Goal: Entertainment & Leisure: Consume media (video, audio)

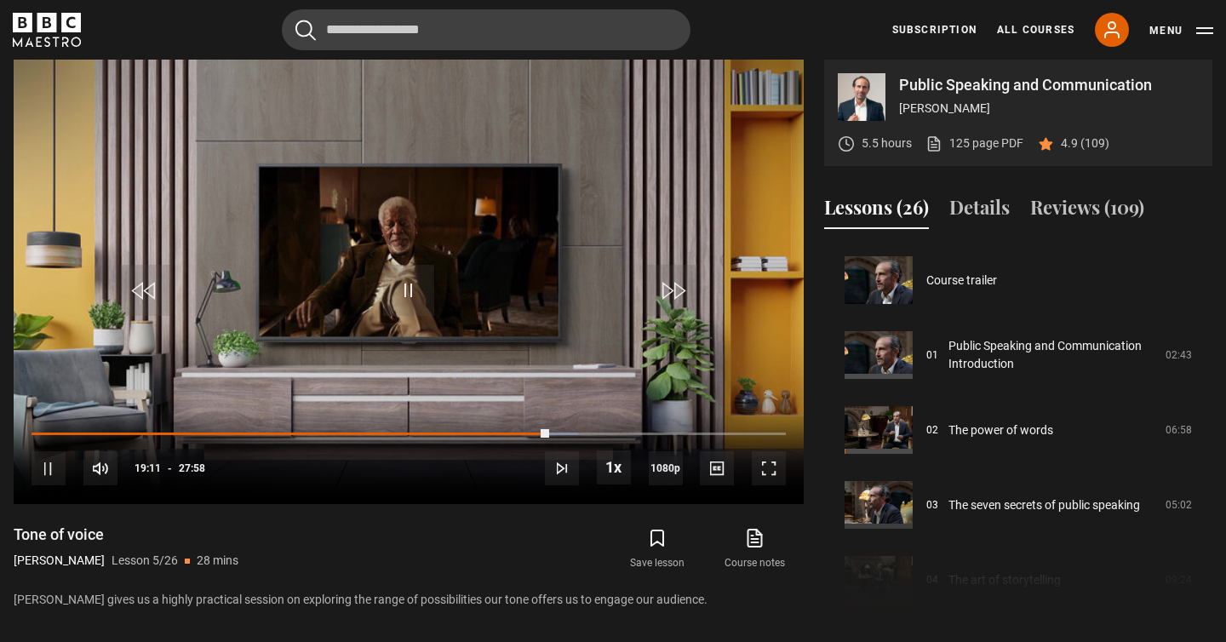
scroll to position [300, 0]
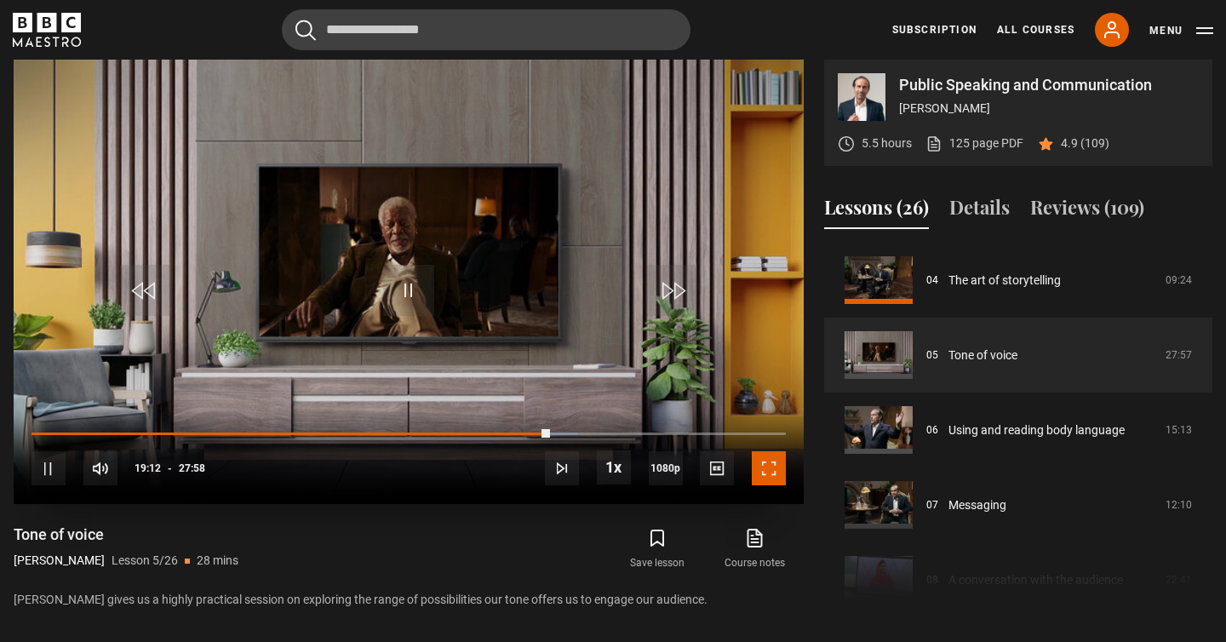
click at [766, 471] on span "Video Player" at bounding box center [769, 468] width 34 height 34
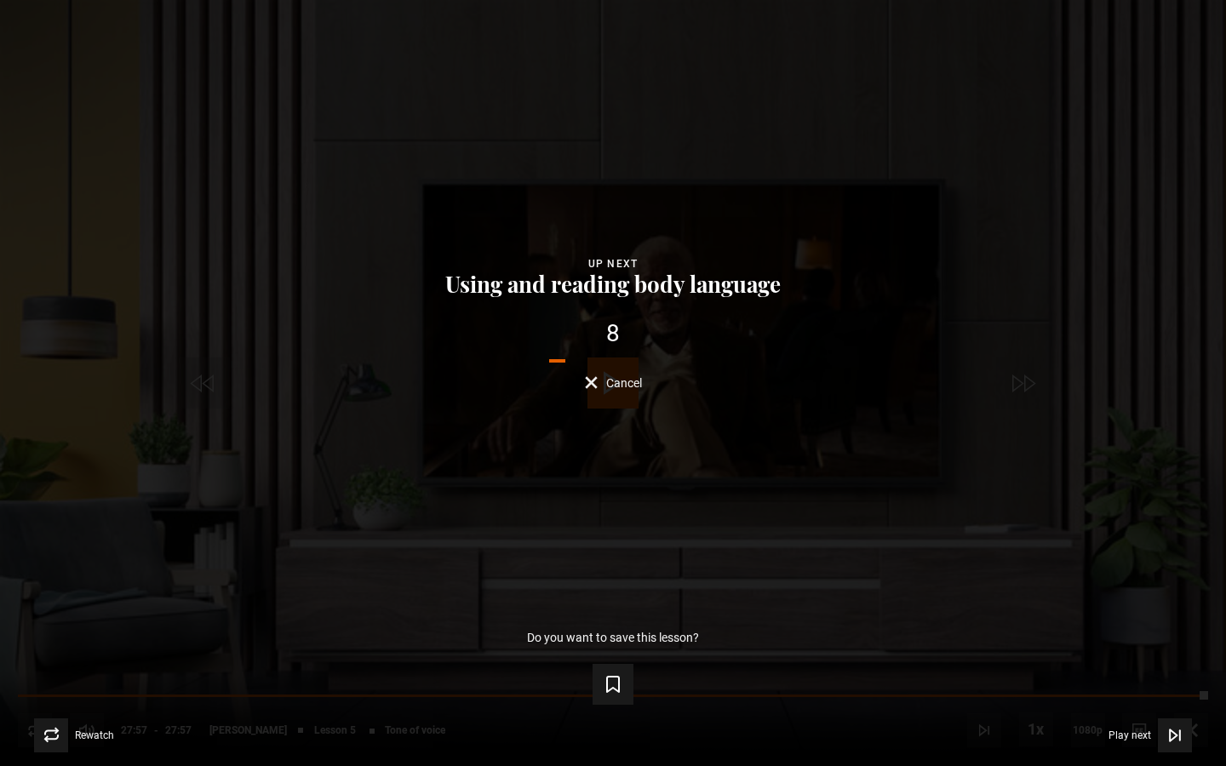
click at [1188, 641] on span "Video Player" at bounding box center [1175, 735] width 34 height 34
click at [634, 386] on span "Cancel" at bounding box center [624, 383] width 36 height 12
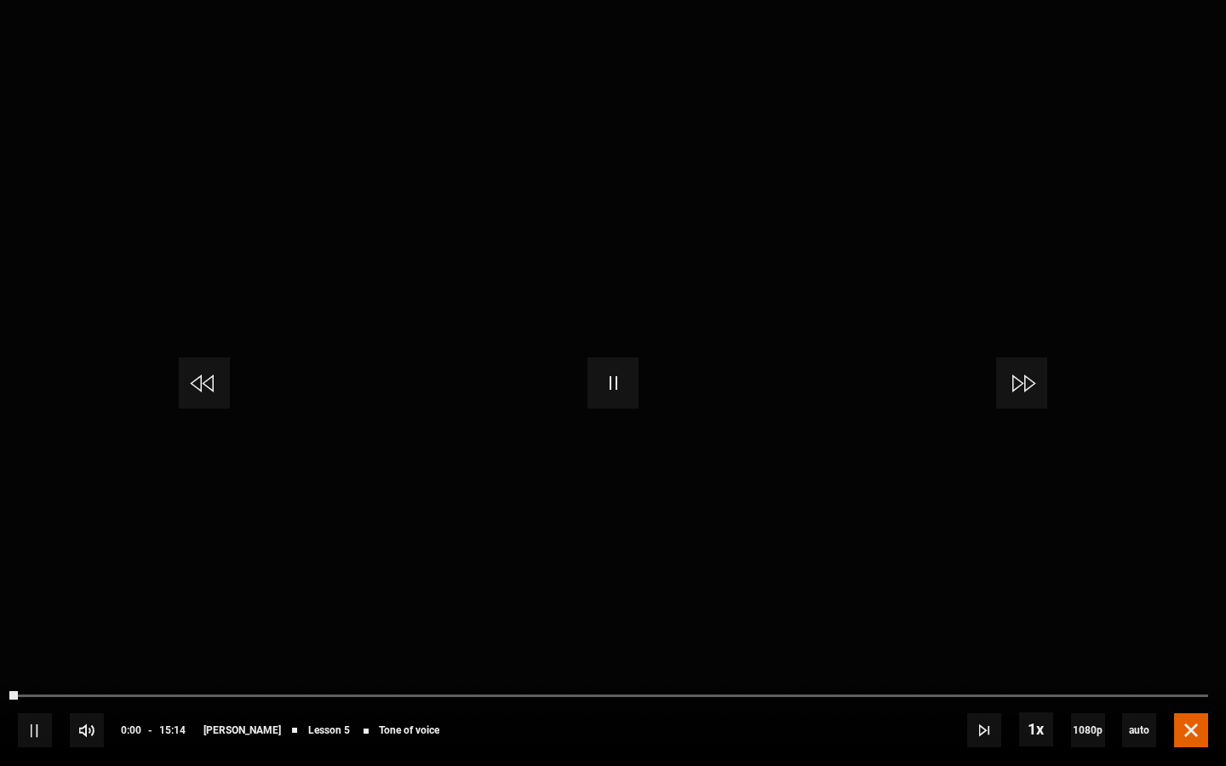
click at [1199, 641] on span "Video Player" at bounding box center [1191, 730] width 34 height 34
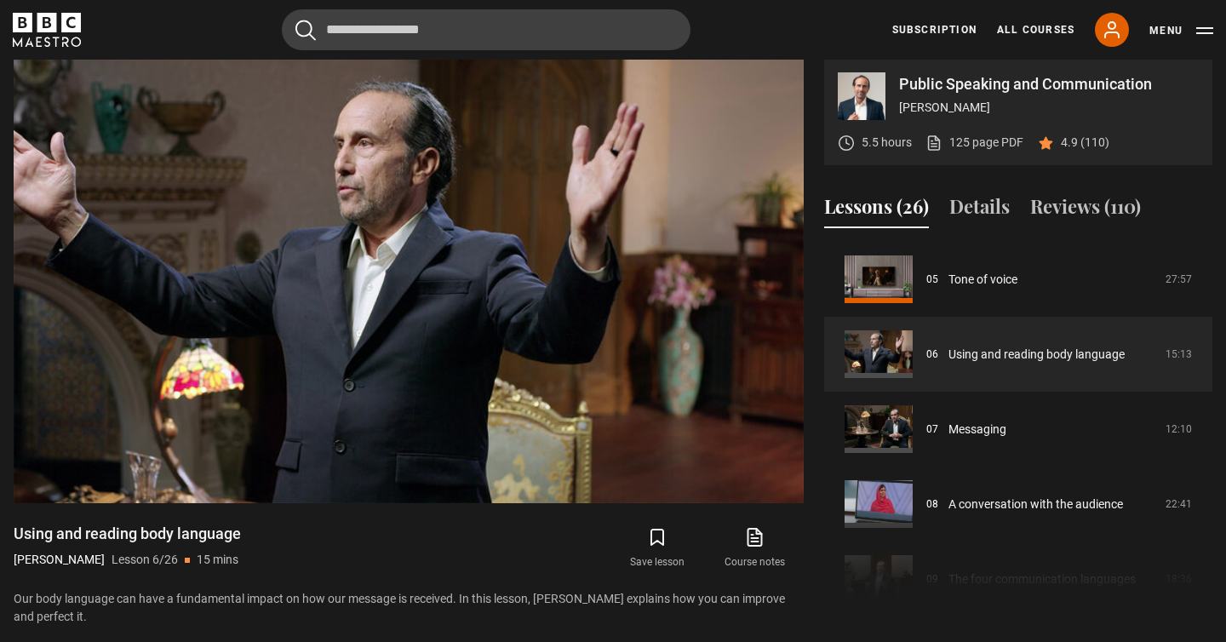
scroll to position [724, 0]
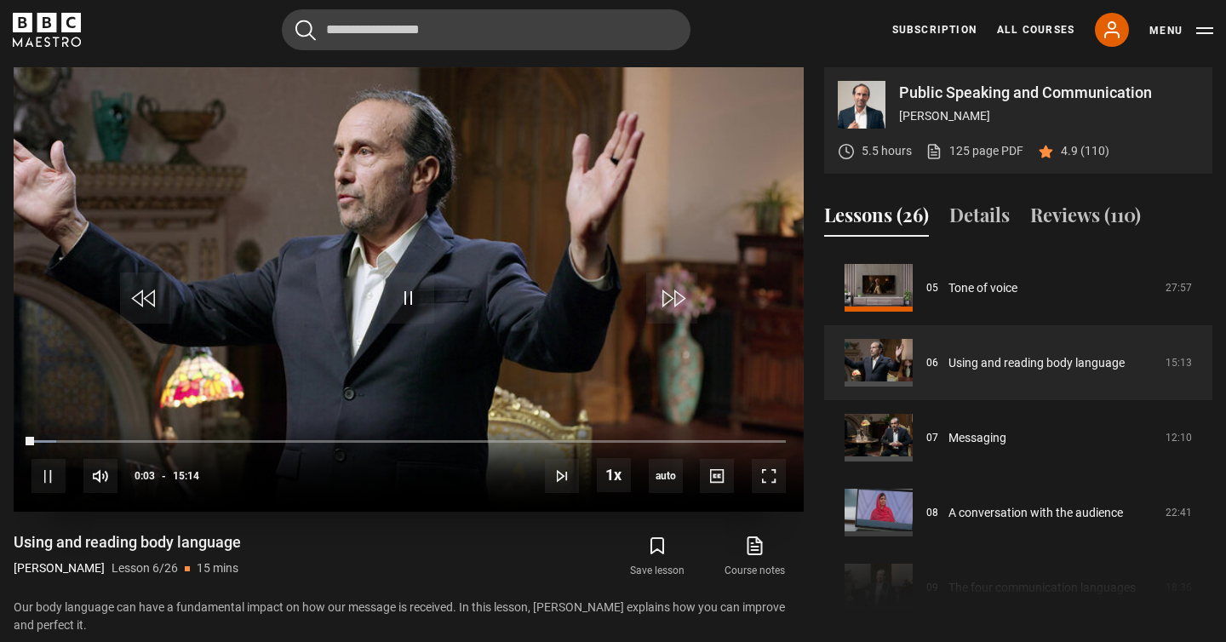
click at [425, 220] on video "Video Player" at bounding box center [409, 289] width 790 height 444
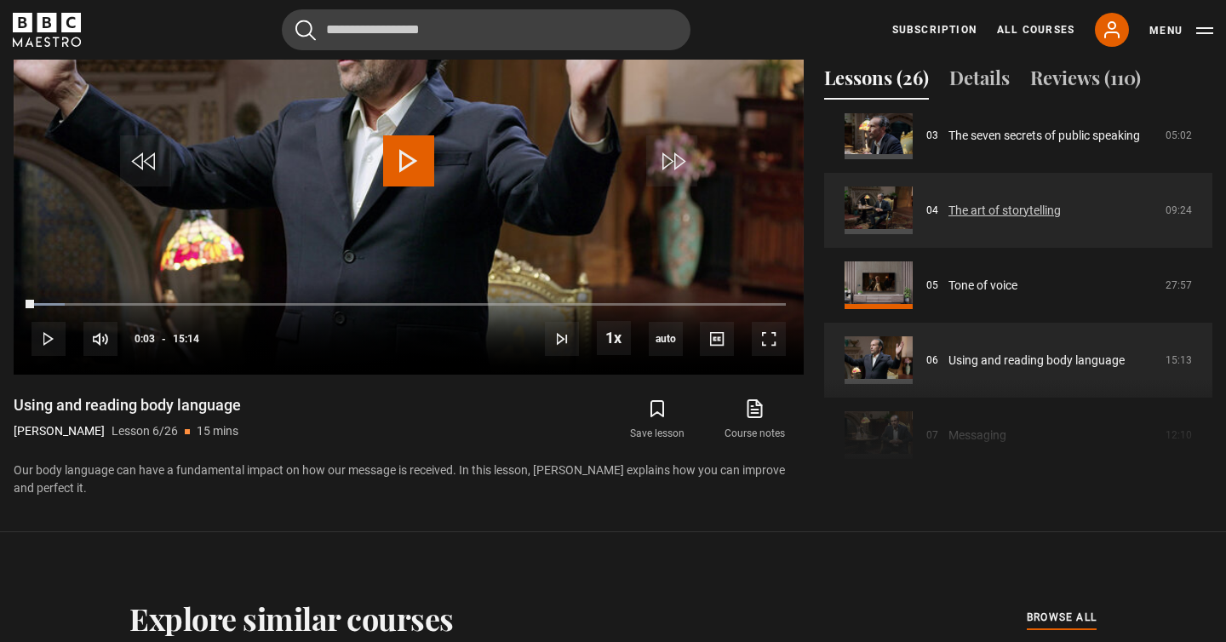
scroll to position [244, 0]
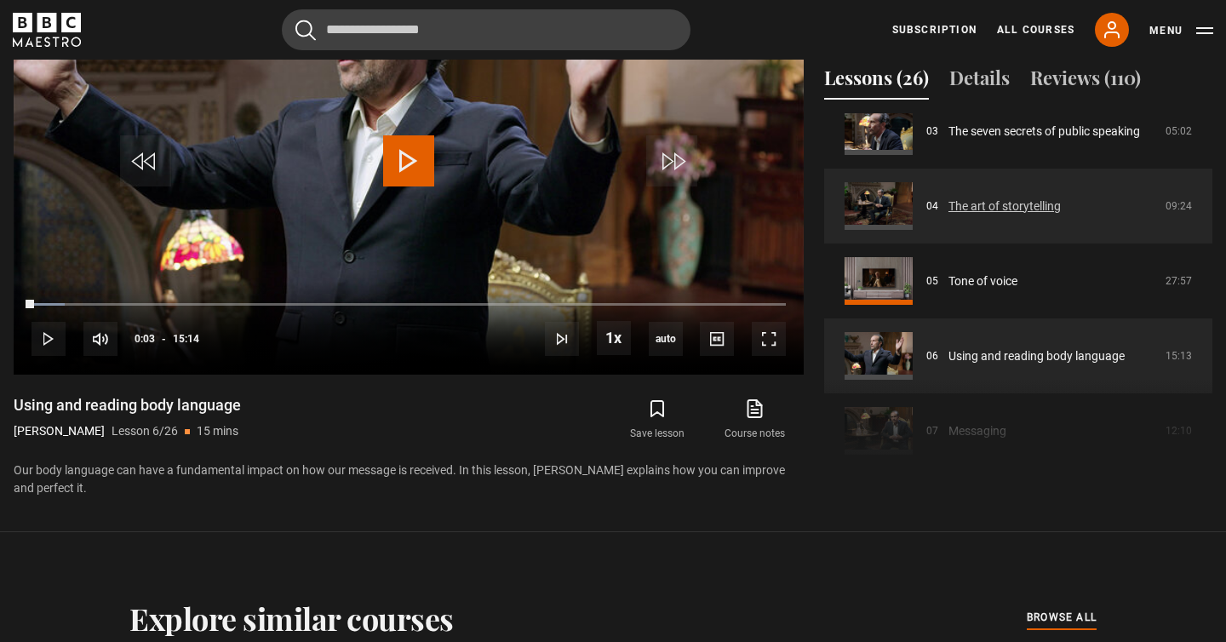
click at [1061, 198] on link "The art of storytelling" at bounding box center [1004, 207] width 112 height 18
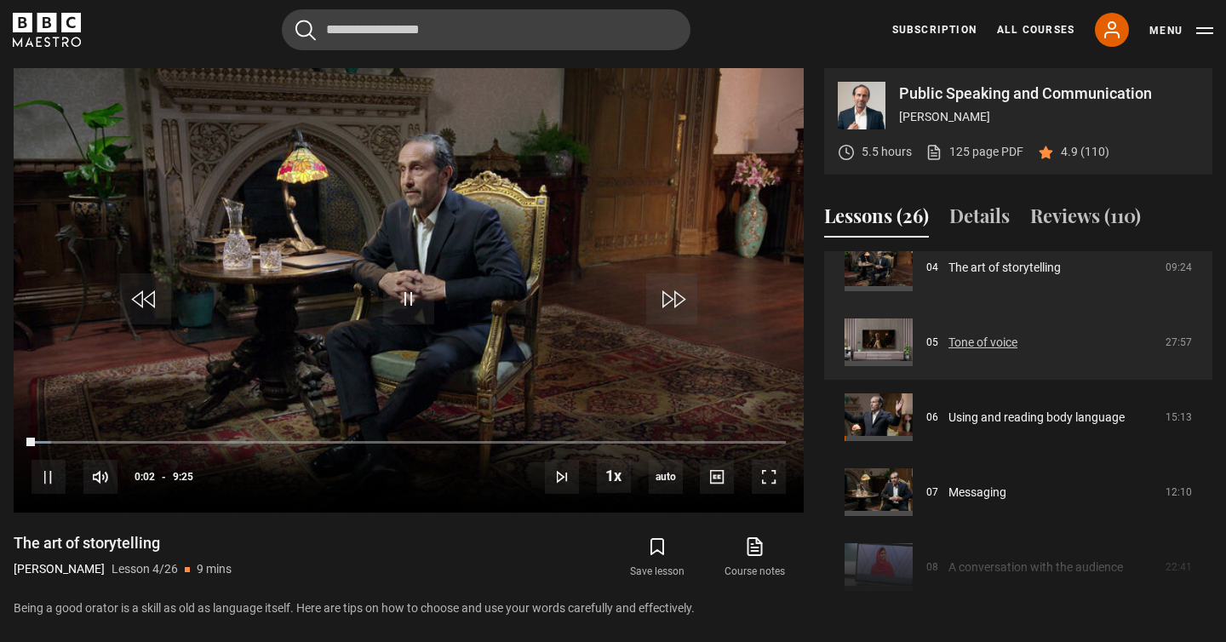
scroll to position [324, 0]
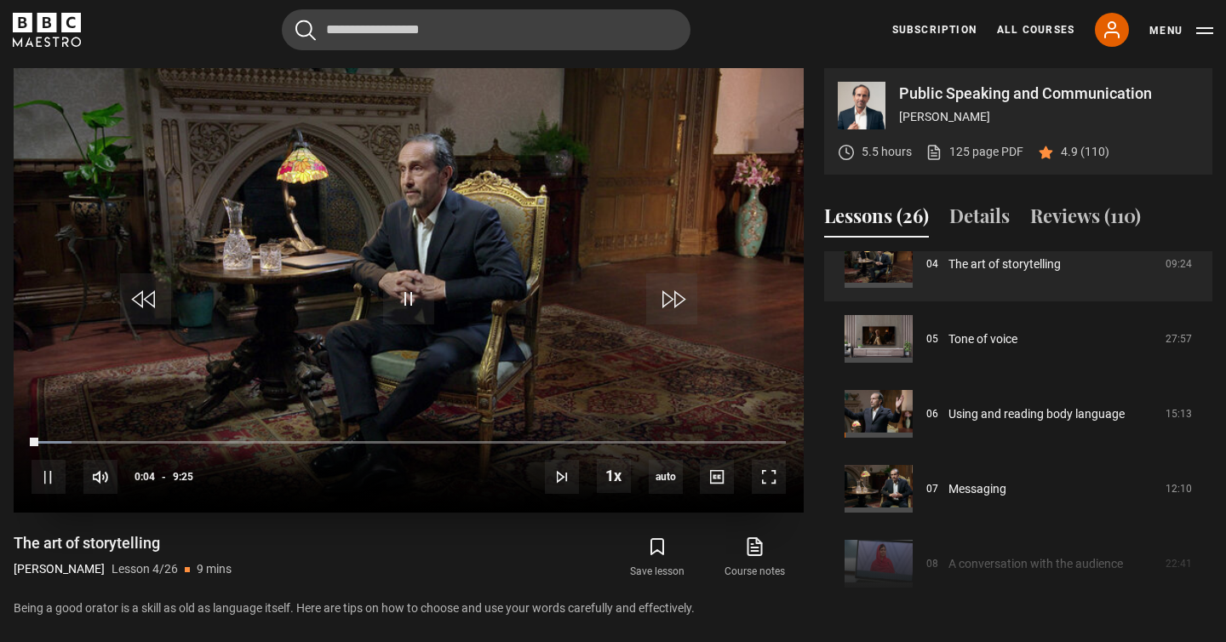
click at [314, 437] on div "10s Skip Back 10 seconds Pause 10s Skip Forward 10 seconds Loaded : 5.31% 3:24 …" at bounding box center [409, 466] width 790 height 94
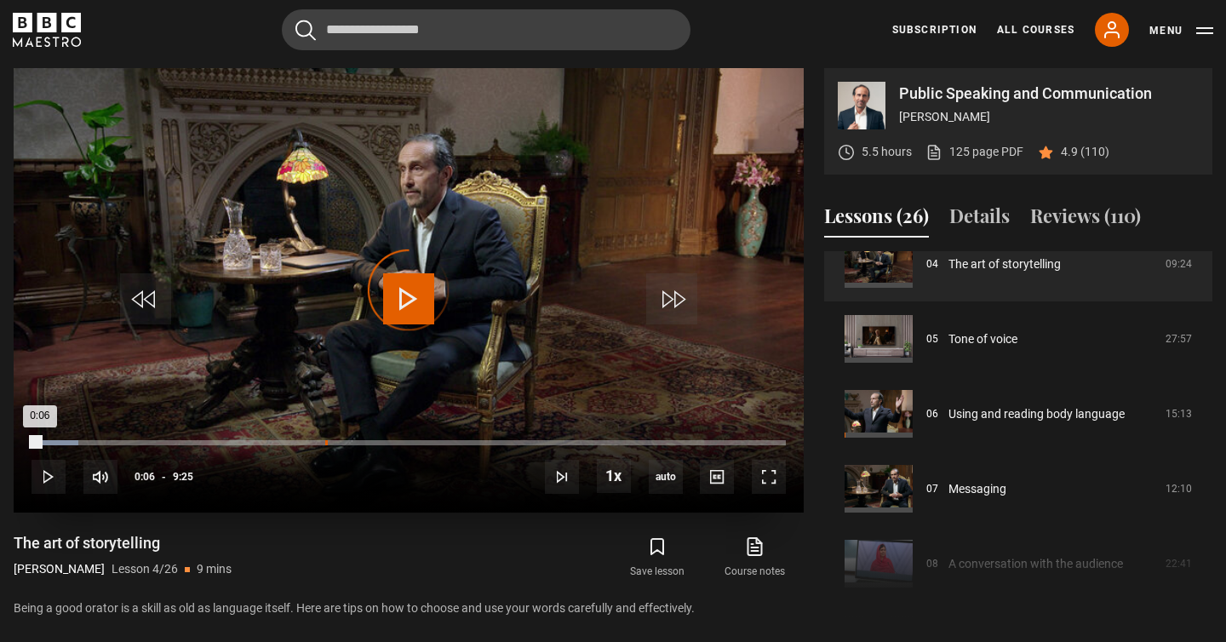
click at [325, 442] on div "3:39" at bounding box center [326, 442] width 3 height 5
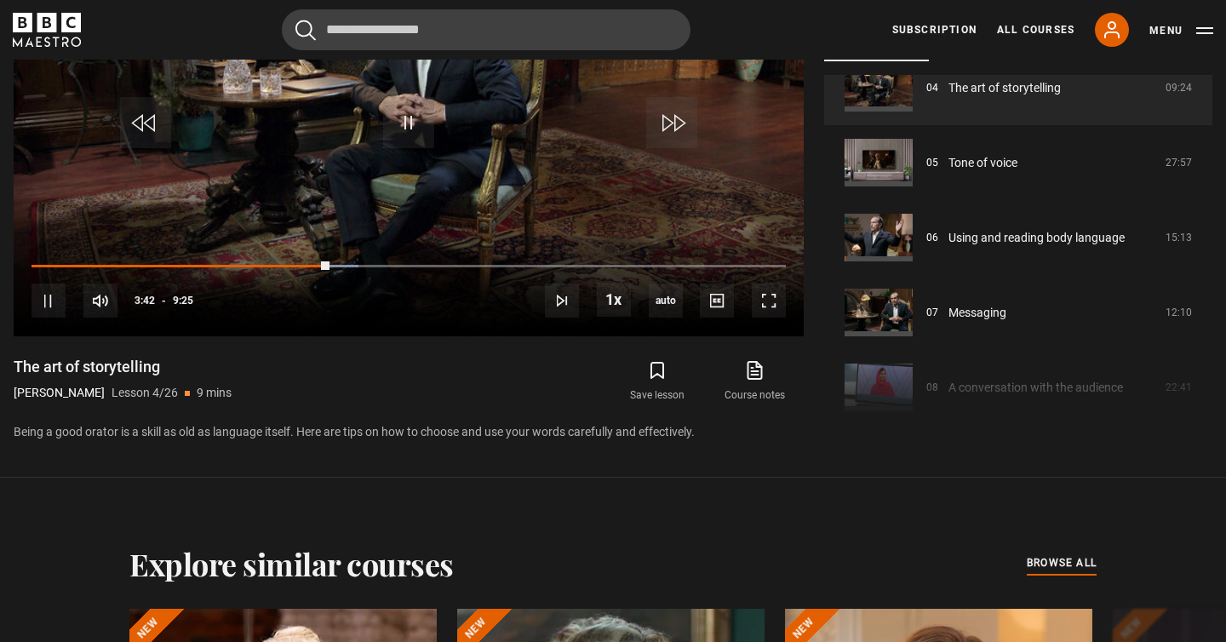
scroll to position [903, 0]
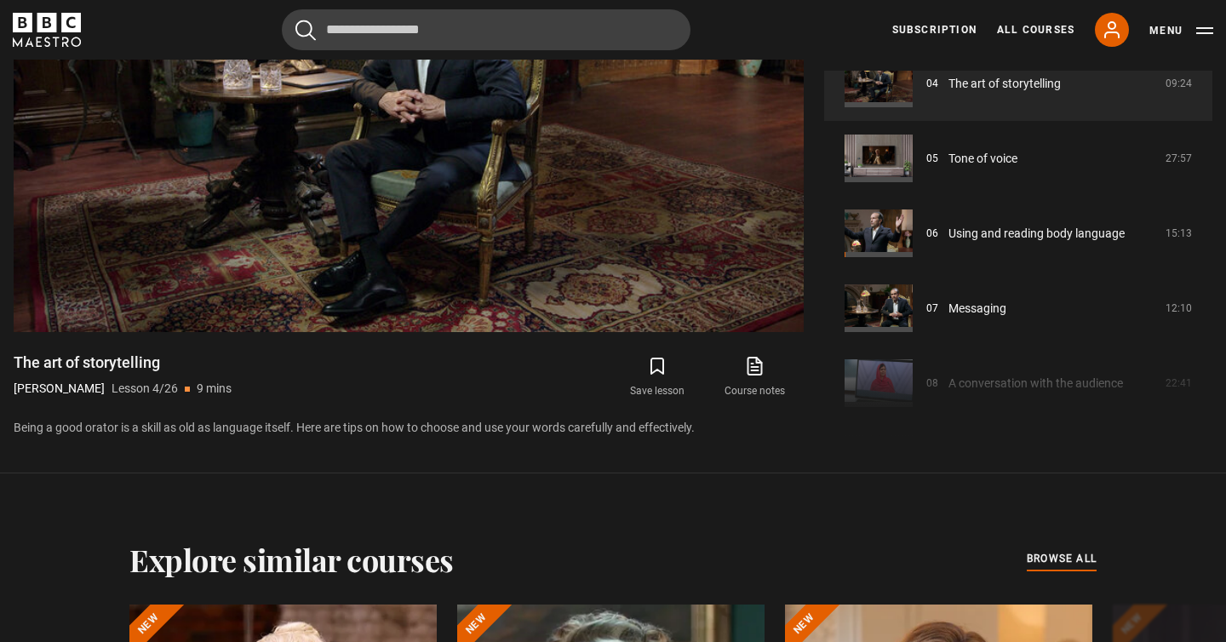
click at [386, 422] on p "Being a good orator is a skill as old as language itself. Here are tips on how …" at bounding box center [409, 428] width 790 height 18
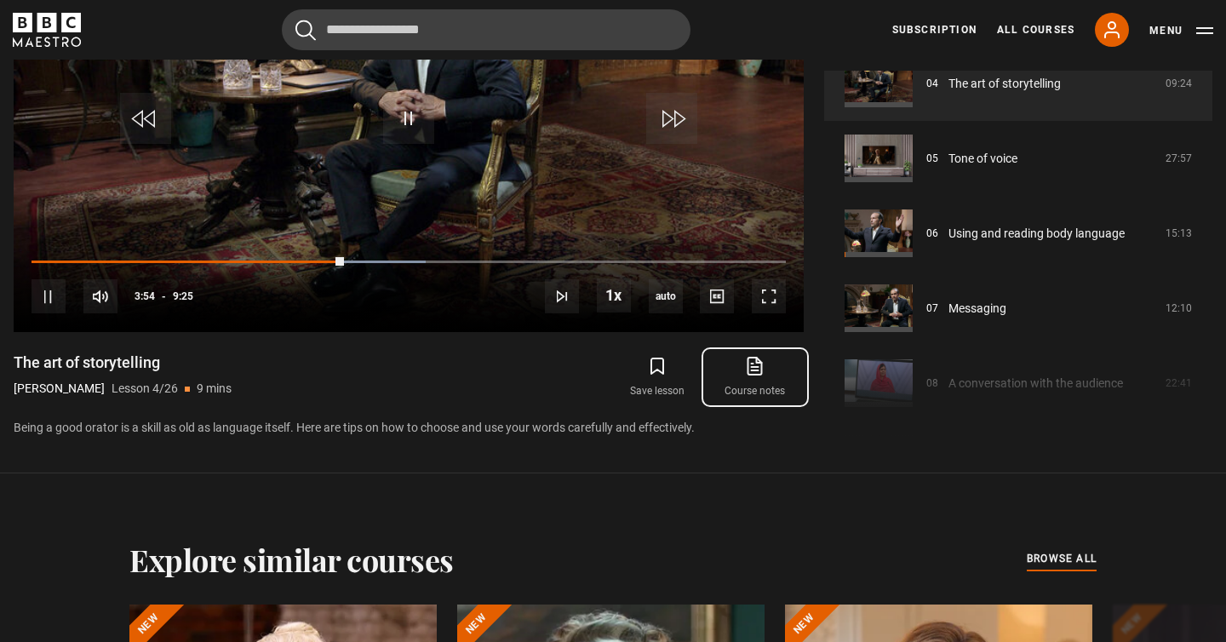
click at [753, 371] on icon at bounding box center [754, 366] width 21 height 20
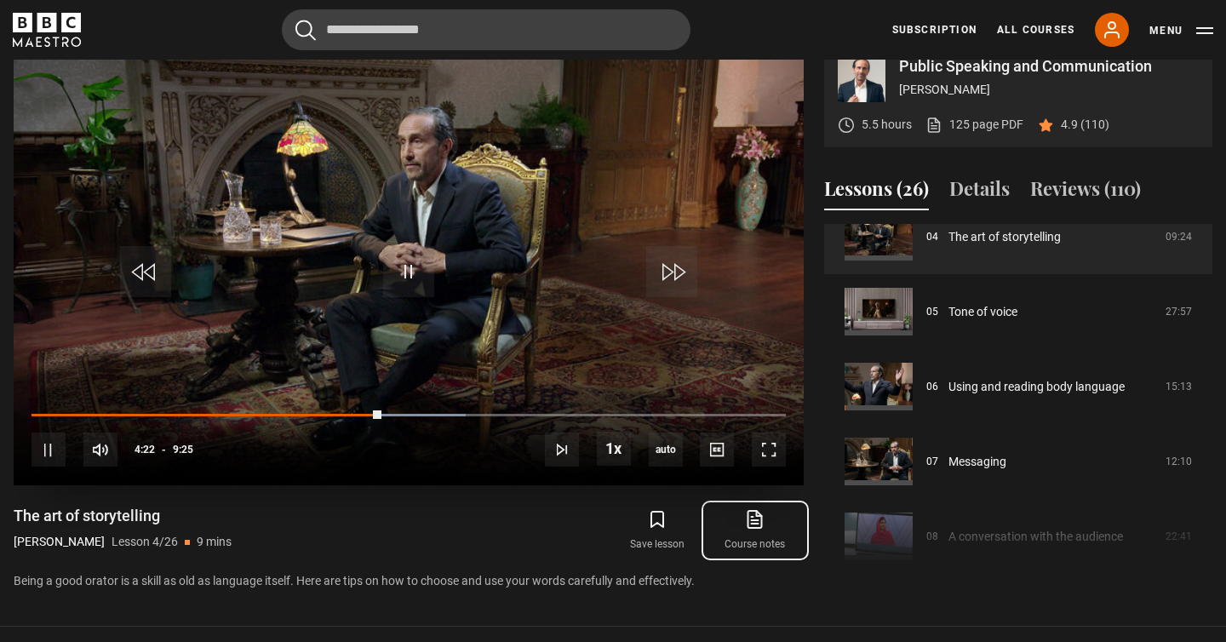
scroll to position [749, 0]
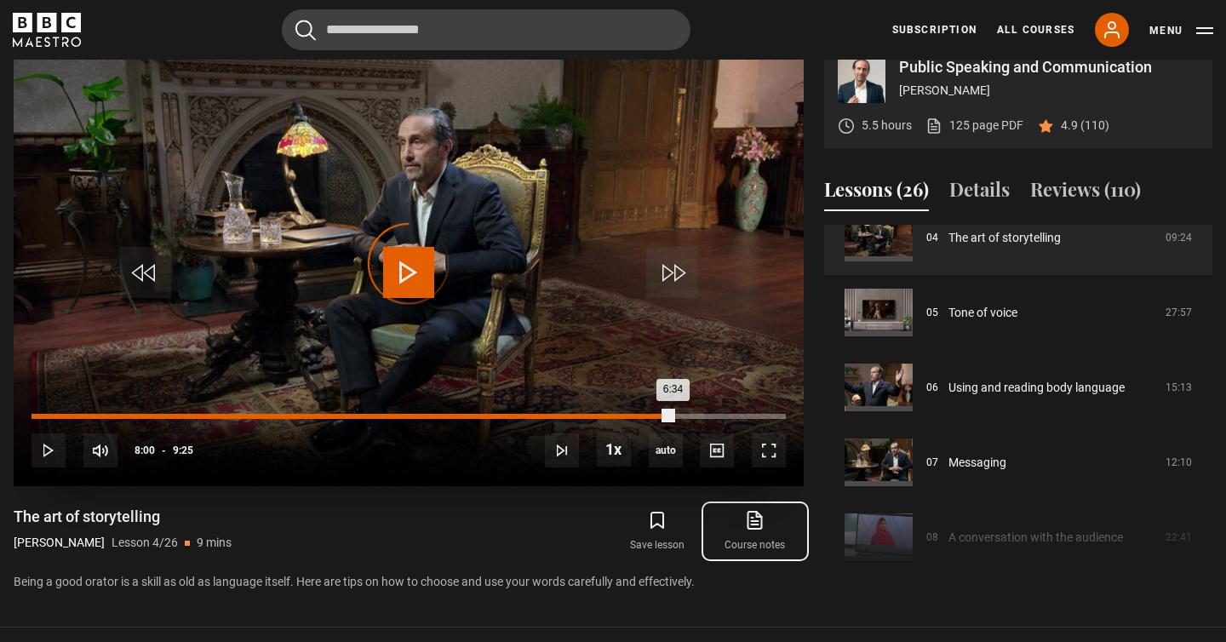
click at [672, 414] on div "Loaded : 80.53% 8:00 6:34" at bounding box center [408, 416] width 754 height 5
click at [47, 415] on div "8:06" at bounding box center [356, 416] width 650 height 5
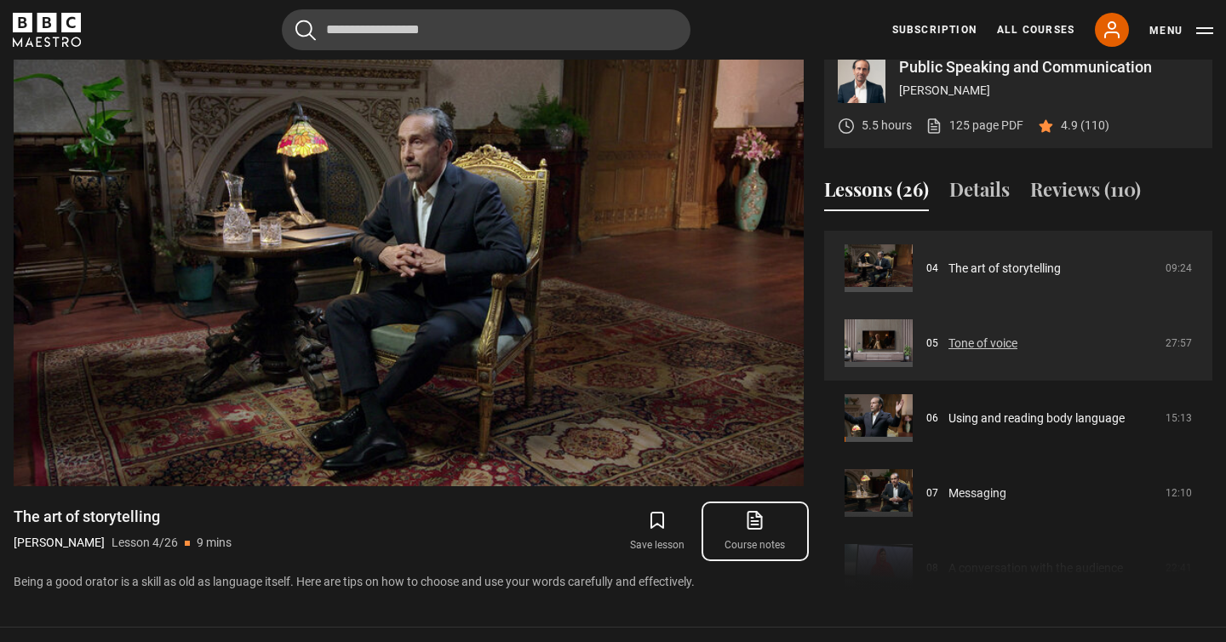
scroll to position [306, 0]
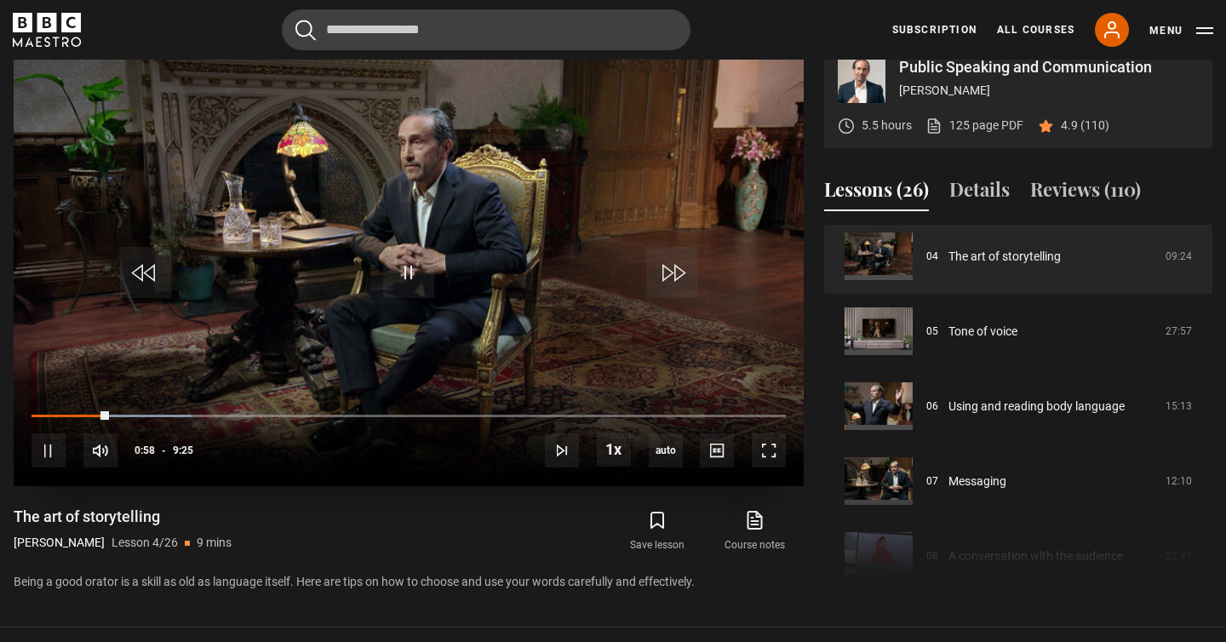
click at [515, 344] on video "Video Player" at bounding box center [409, 264] width 790 height 444
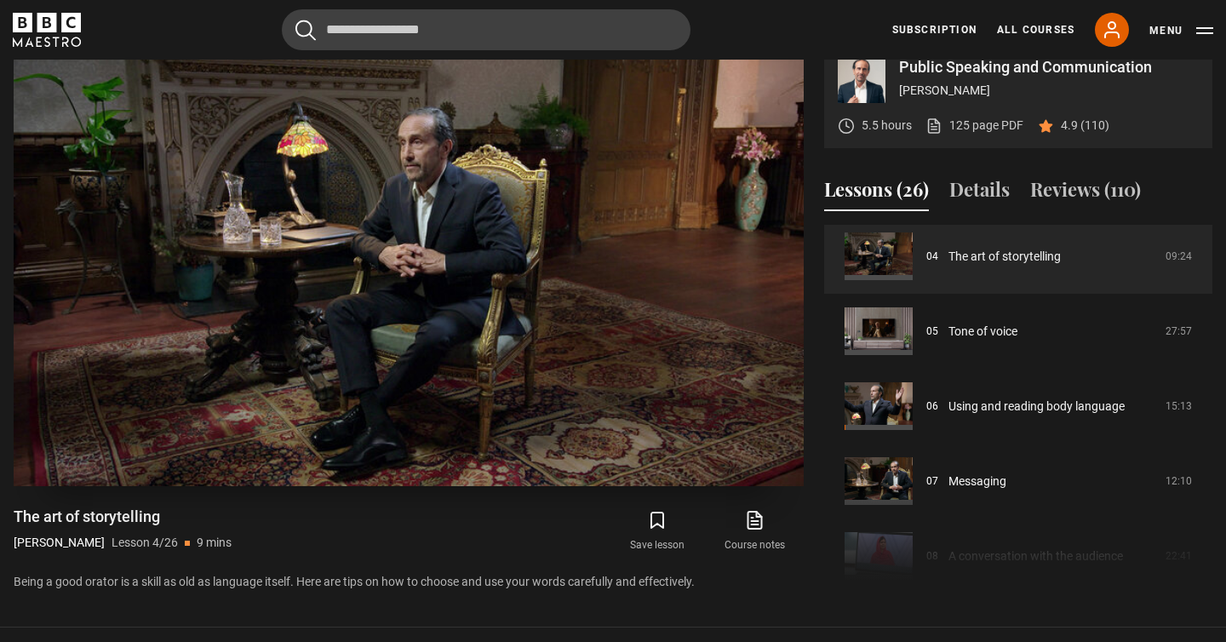
click at [580, 256] on video "Video Player" at bounding box center [409, 264] width 790 height 444
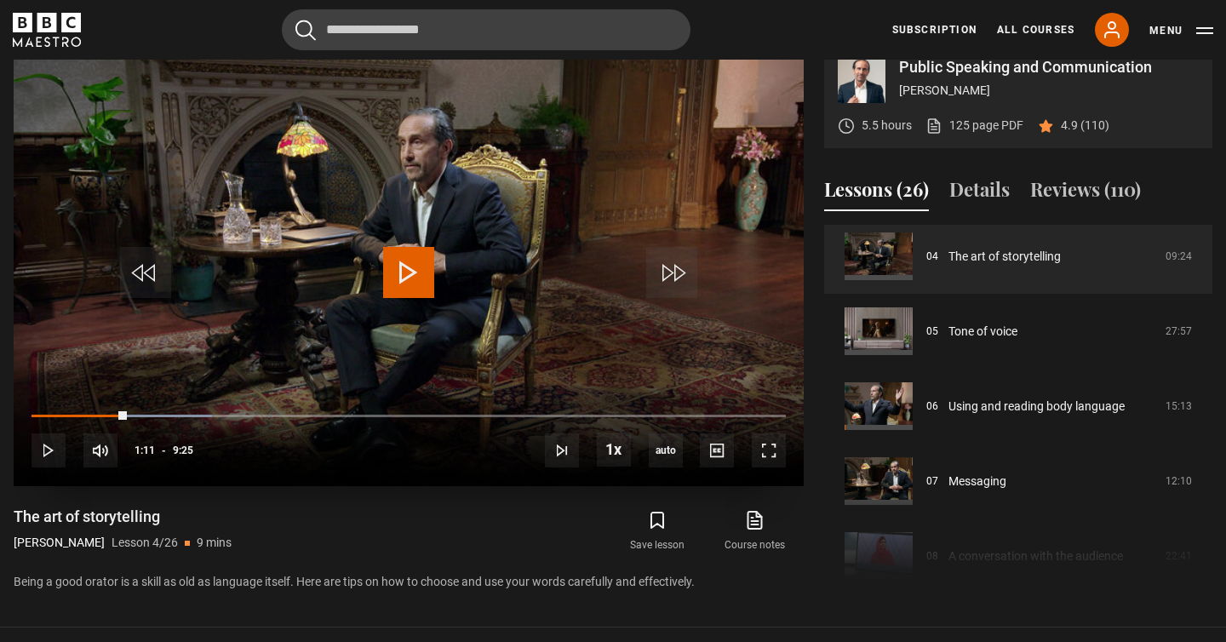
click at [550, 214] on video "Video Player" at bounding box center [409, 264] width 790 height 444
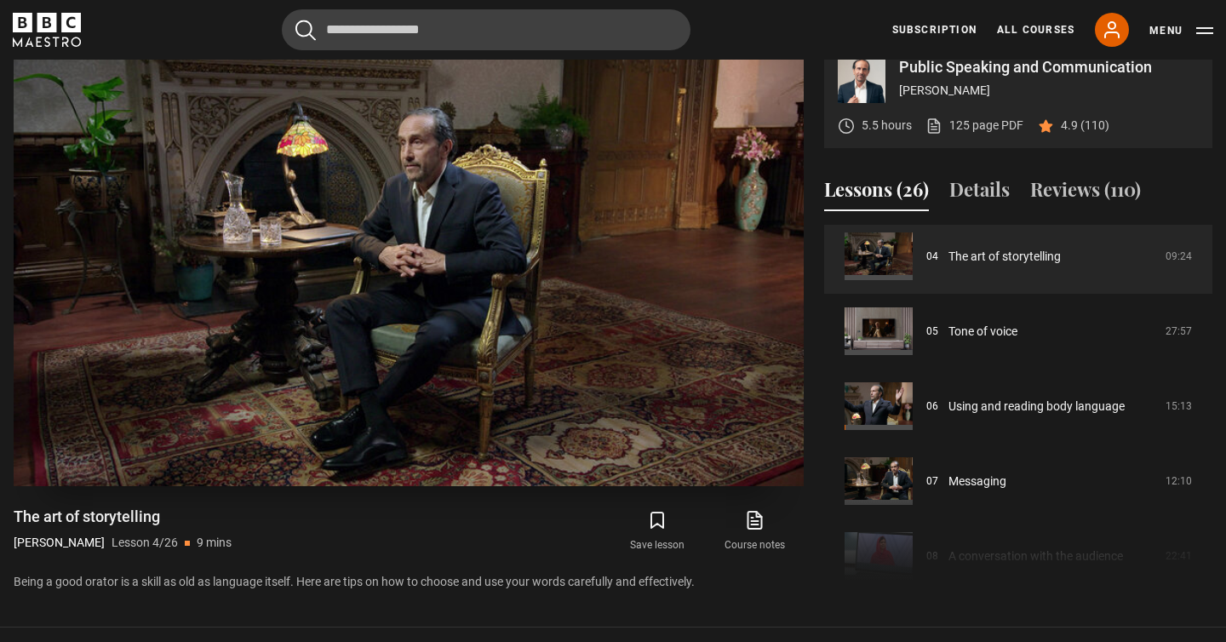
click at [561, 216] on video "Video Player" at bounding box center [409, 264] width 790 height 444
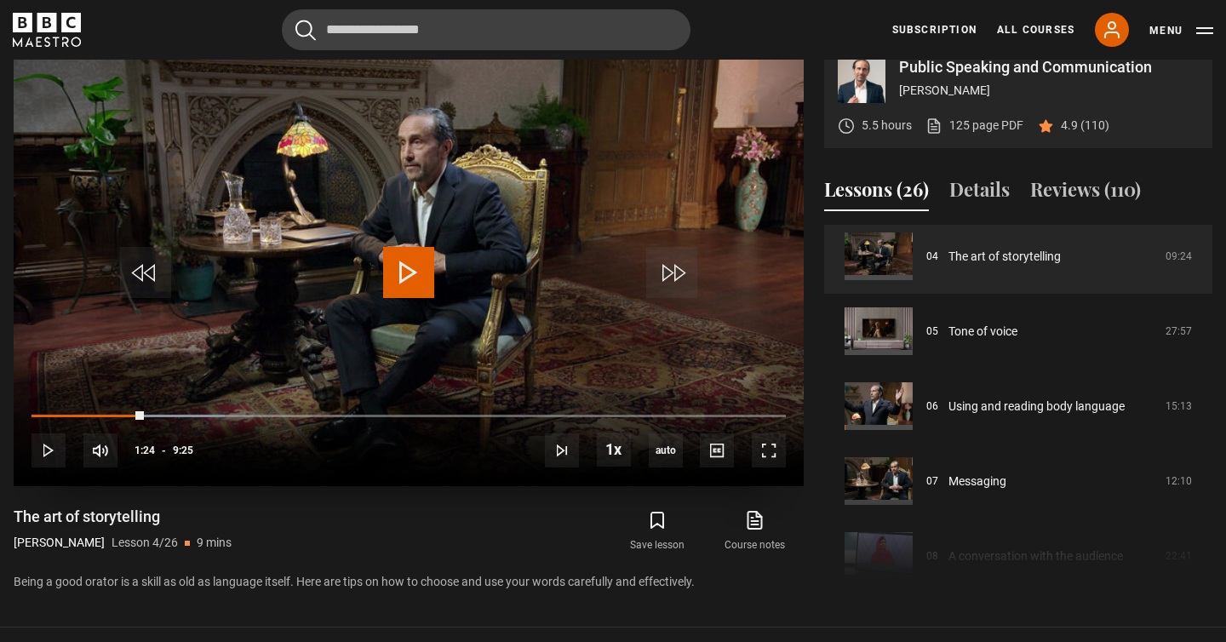
click at [537, 204] on video "Video Player" at bounding box center [409, 264] width 790 height 444
click at [612, 157] on video "Video Player" at bounding box center [409, 264] width 790 height 444
click at [515, 279] on video "Video Player" at bounding box center [409, 264] width 790 height 444
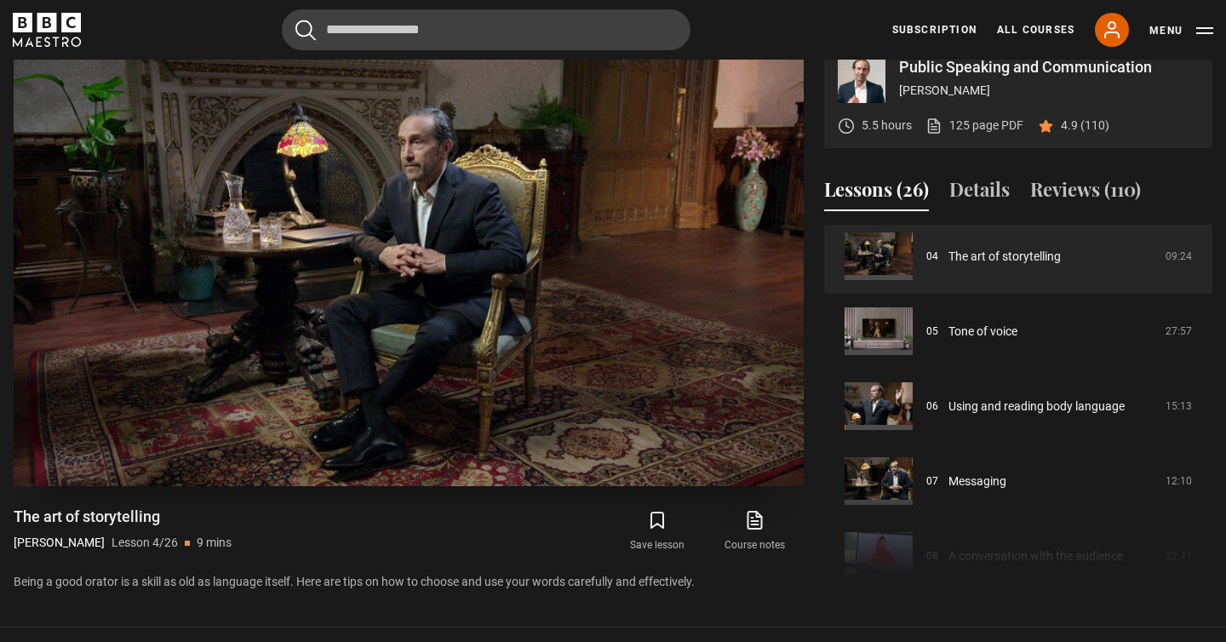
click at [515, 279] on video "Video Player" at bounding box center [409, 264] width 790 height 444
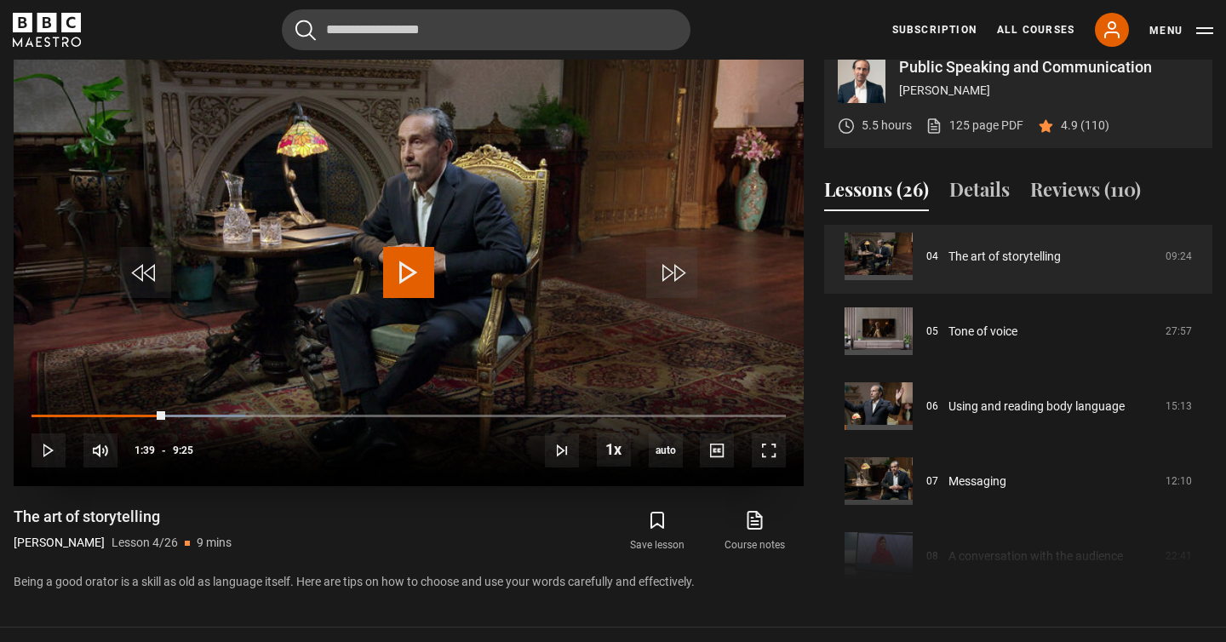
click at [599, 168] on video "Video Player" at bounding box center [409, 264] width 790 height 444
click at [489, 215] on video "Video Player" at bounding box center [409, 264] width 790 height 444
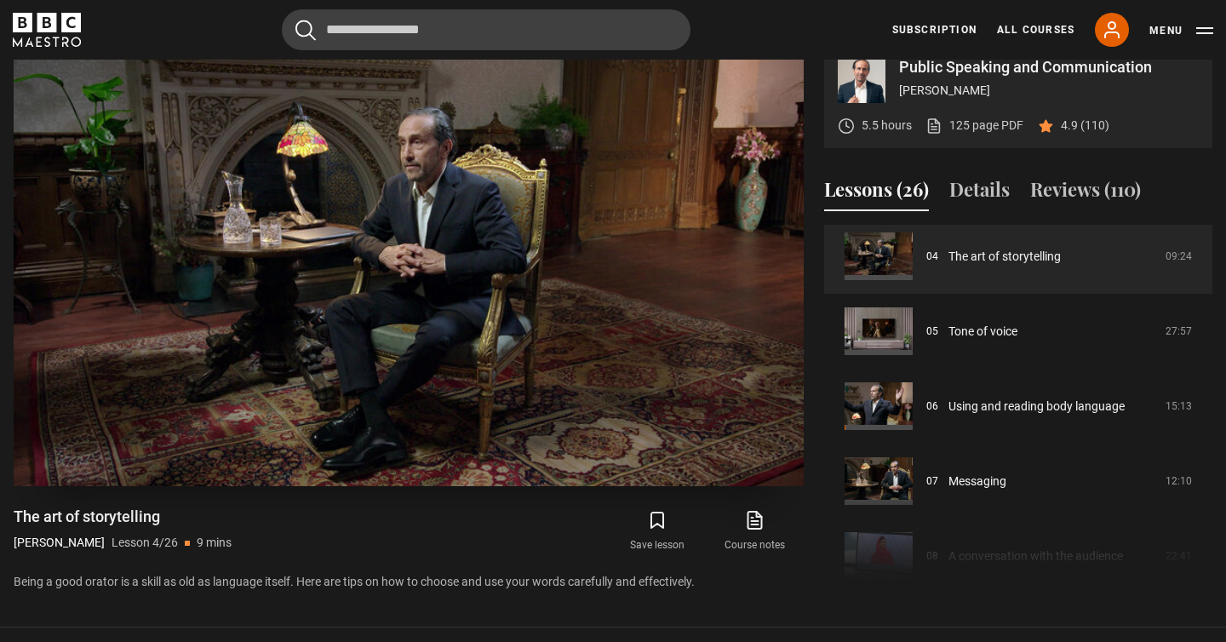
click at [541, 190] on video "Video Player" at bounding box center [409, 264] width 790 height 444
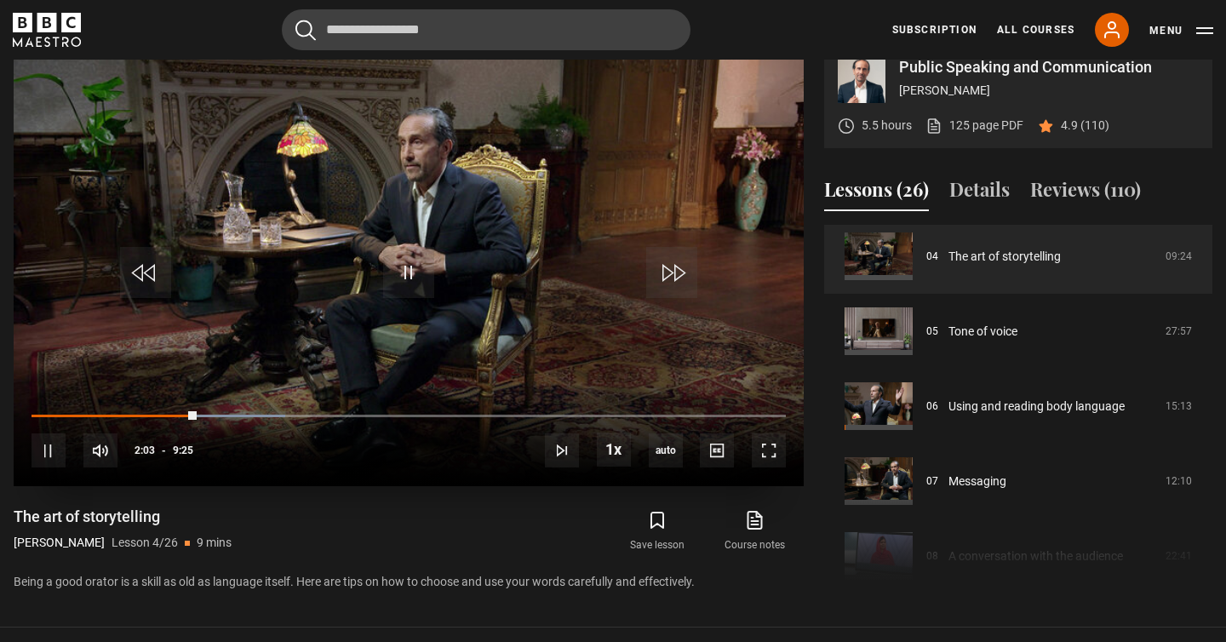
click at [662, 127] on video "Video Player" at bounding box center [409, 264] width 790 height 444
click at [571, 137] on video "Video Player" at bounding box center [409, 264] width 790 height 444
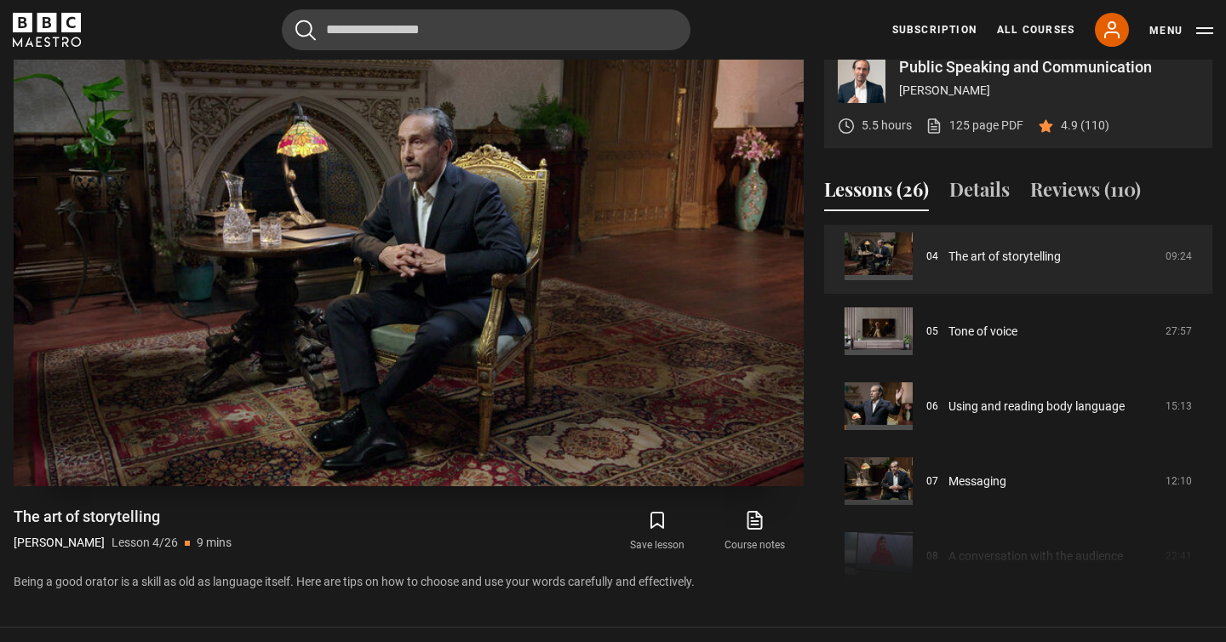
click at [559, 177] on video "Video Player" at bounding box center [409, 264] width 790 height 444
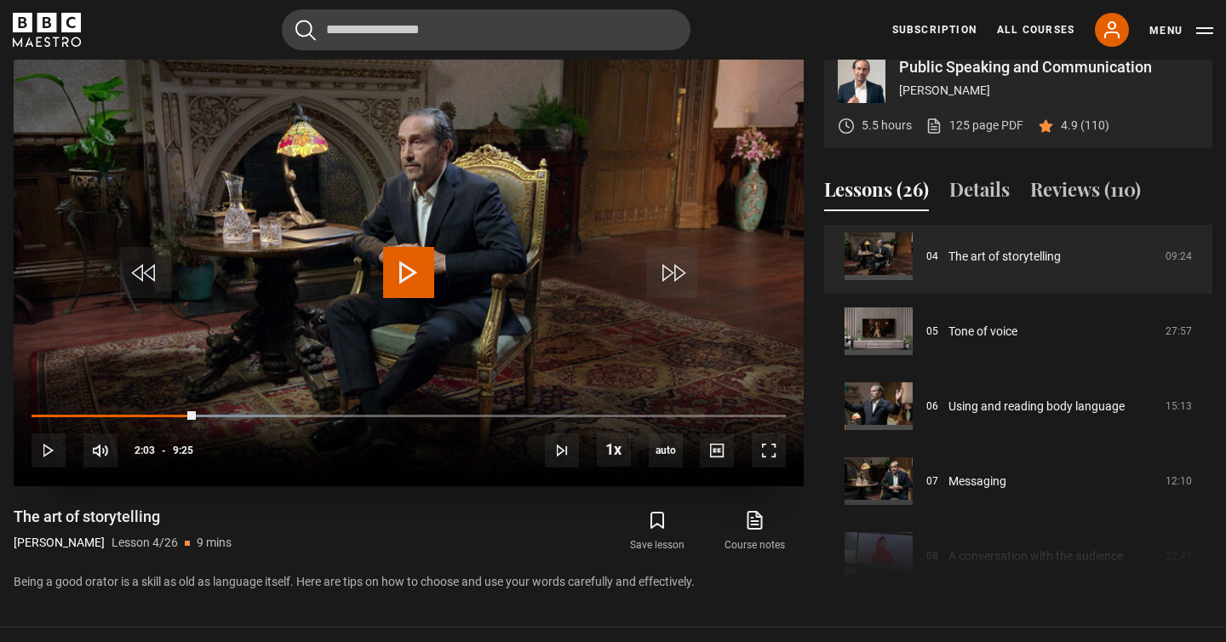
click at [547, 215] on video "Video Player" at bounding box center [409, 264] width 790 height 444
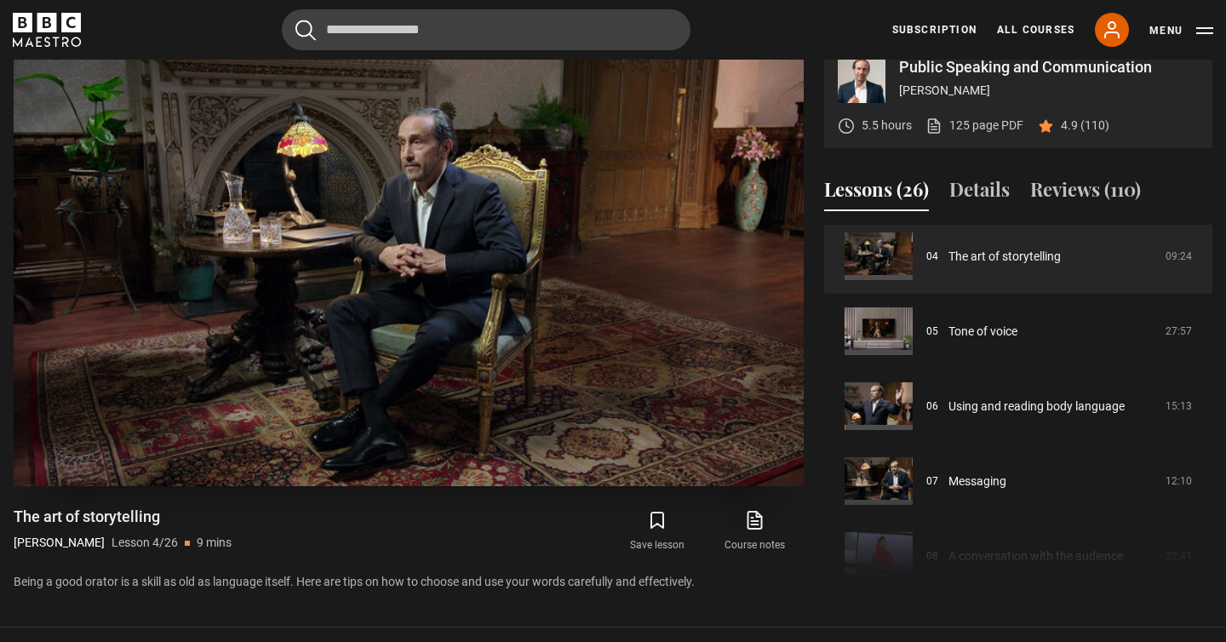
click at [561, 218] on video "Video Player" at bounding box center [409, 264] width 790 height 444
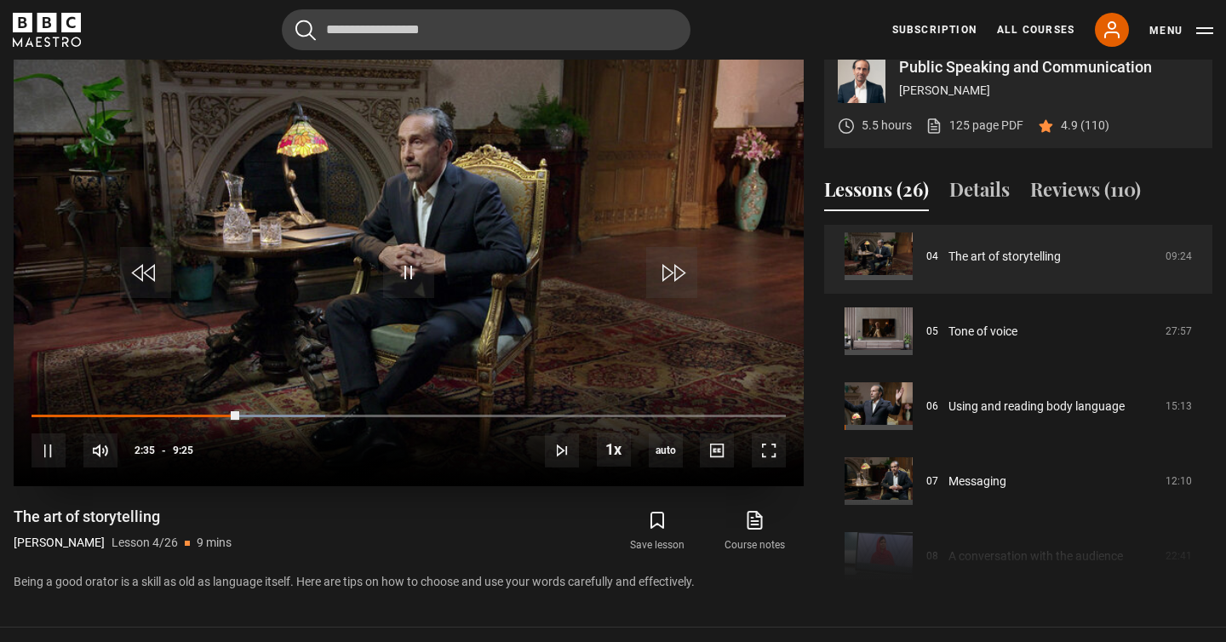
click at [546, 157] on video "Video Player" at bounding box center [409, 264] width 790 height 444
click at [608, 162] on video "Video Player" at bounding box center [409, 264] width 790 height 444
click at [754, 458] on span "Video Player" at bounding box center [769, 450] width 34 height 34
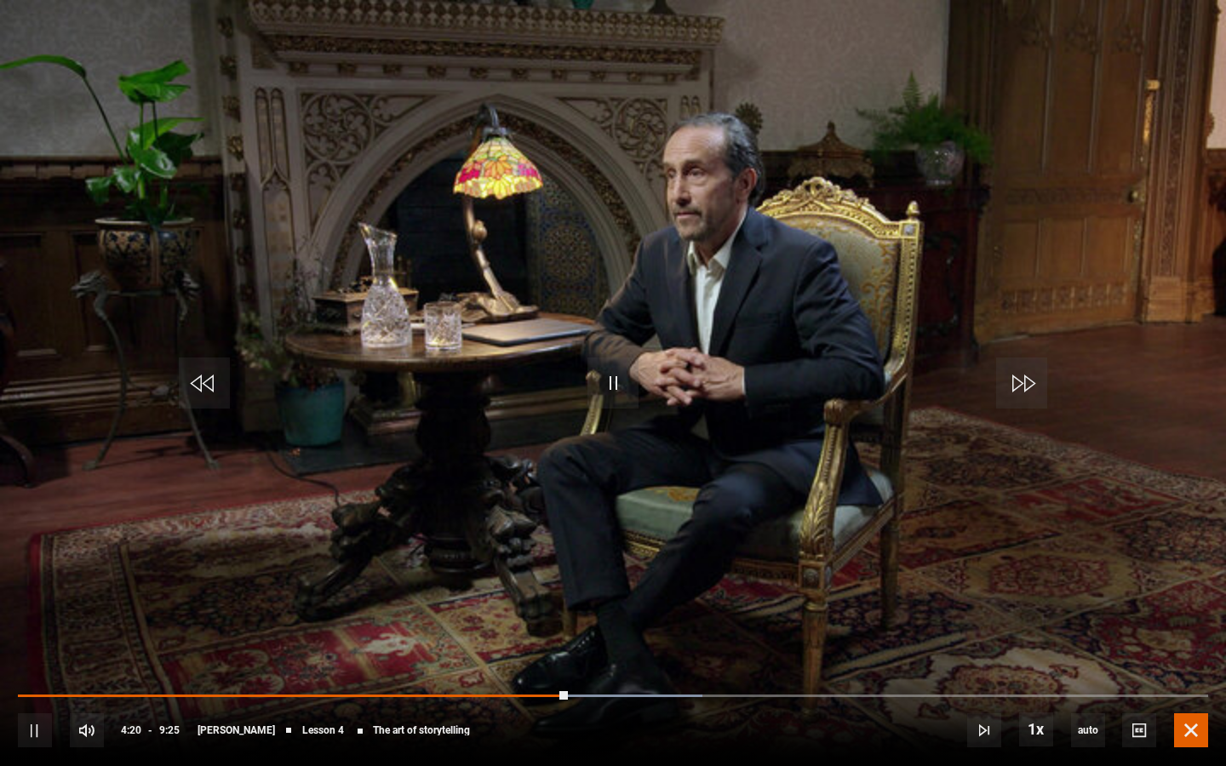
click at [1186, 641] on span "Video Player" at bounding box center [1191, 730] width 34 height 34
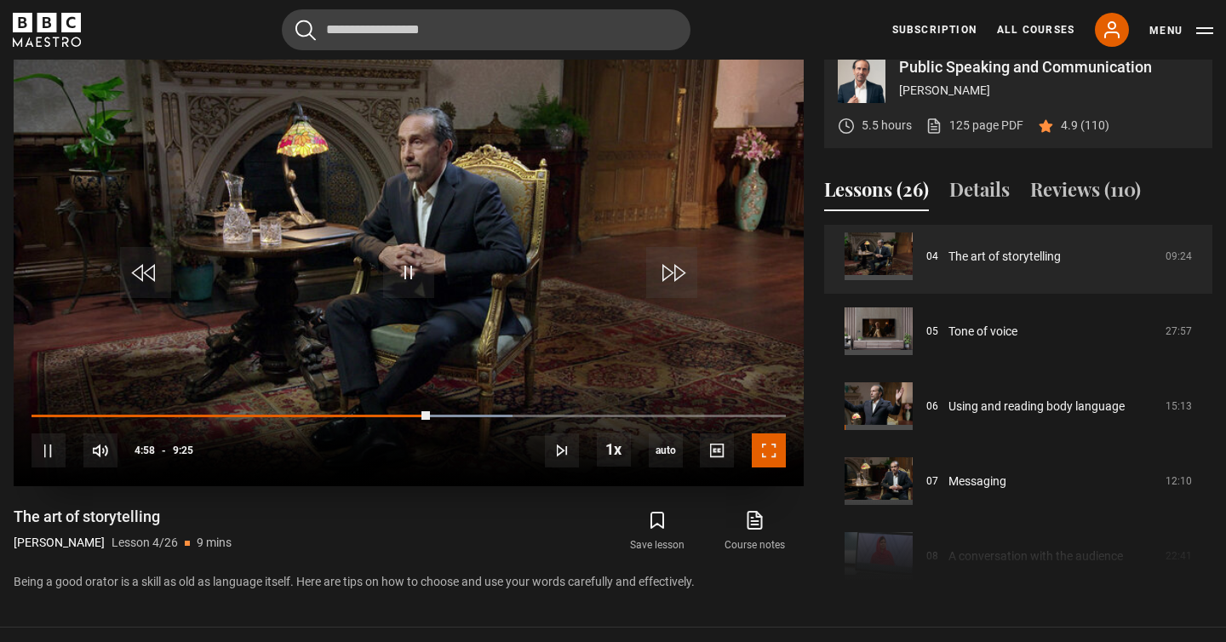
click at [769, 453] on span "Video Player" at bounding box center [769, 450] width 34 height 34
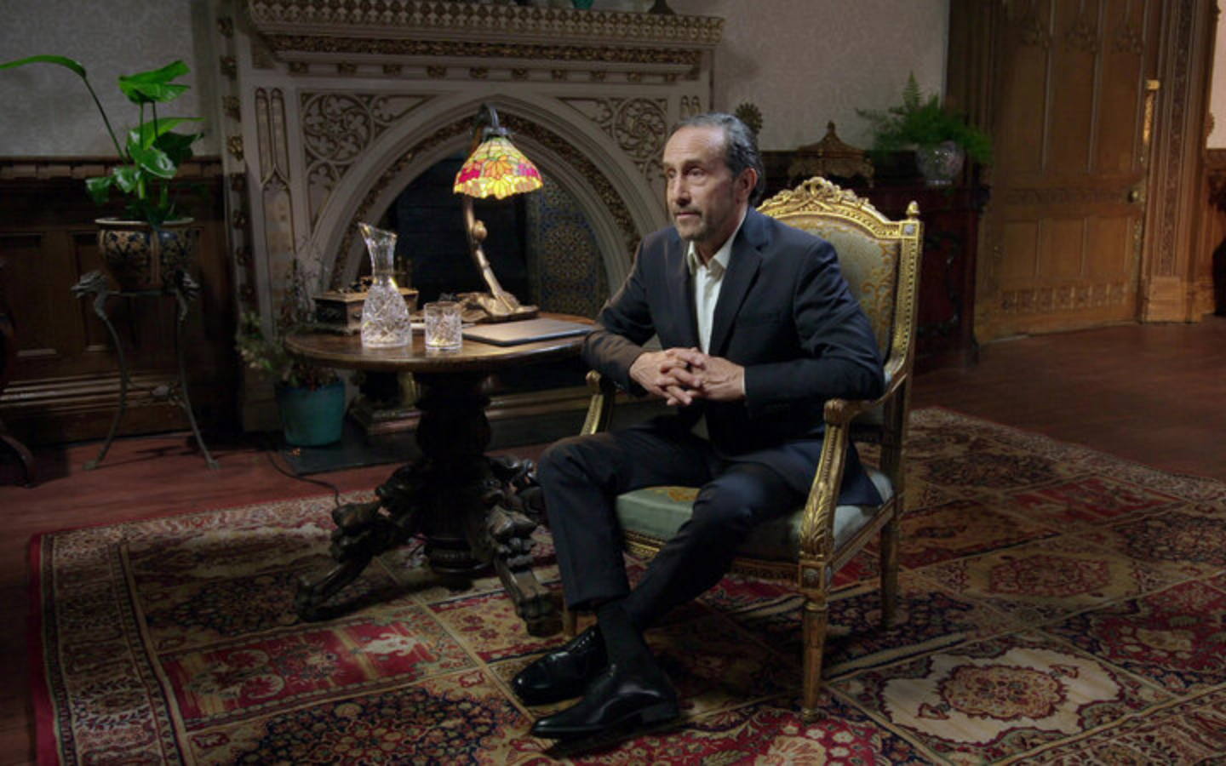
click at [758, 541] on video "Video Player" at bounding box center [613, 383] width 1226 height 766
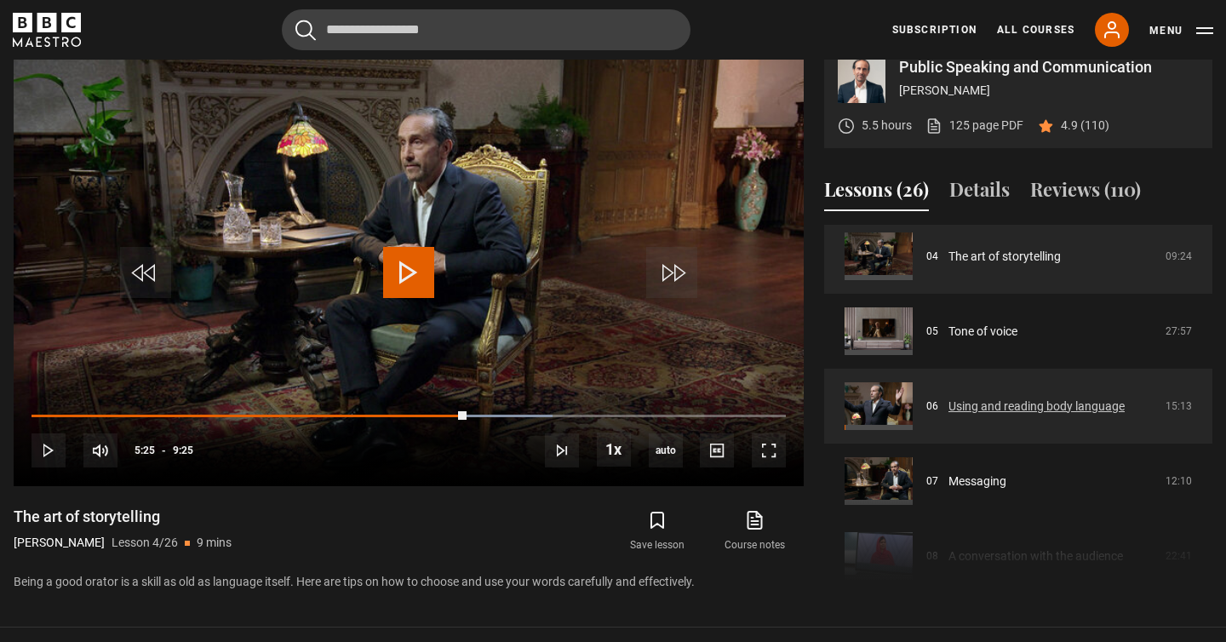
click at [1022, 409] on link "Using and reading body language" at bounding box center [1036, 407] width 176 height 18
